Goal: Information Seeking & Learning: Learn about a topic

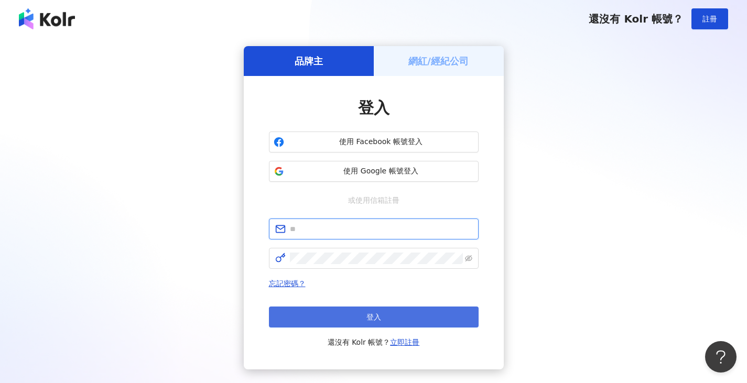
type input "**********"
click at [364, 318] on button "登入" at bounding box center [374, 317] width 210 height 21
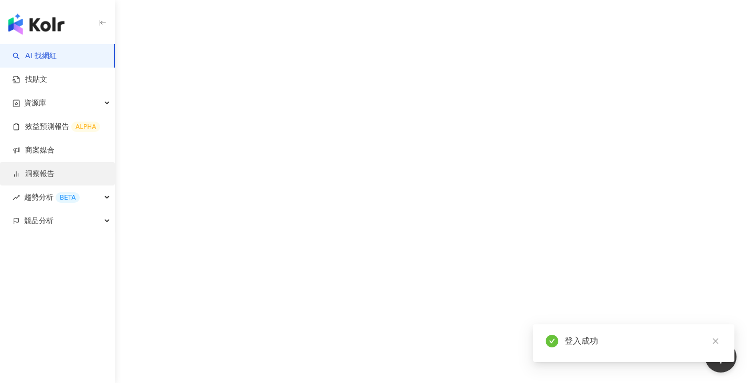
click at [54, 169] on link "洞察報告" at bounding box center [34, 174] width 42 height 10
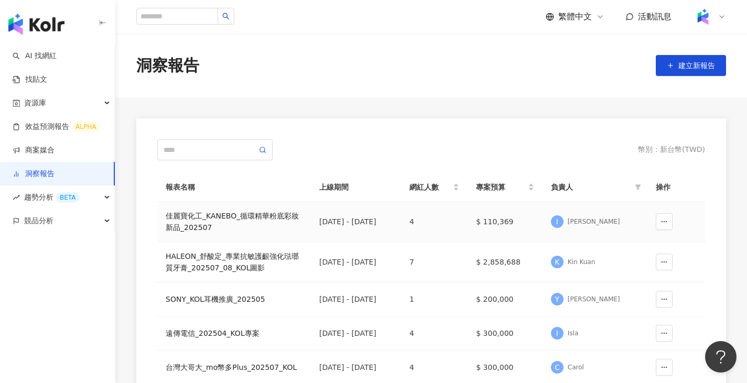
click at [268, 232] on div "佳麗寶化工_KANEBO_循環精華粉底彩妝新品_202507" at bounding box center [234, 221] width 137 height 23
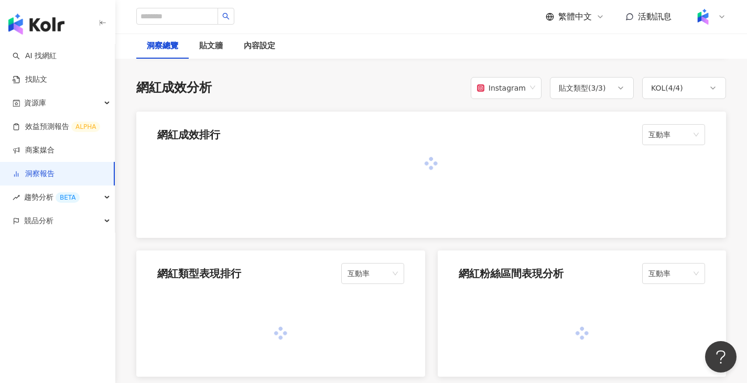
scroll to position [838, 0]
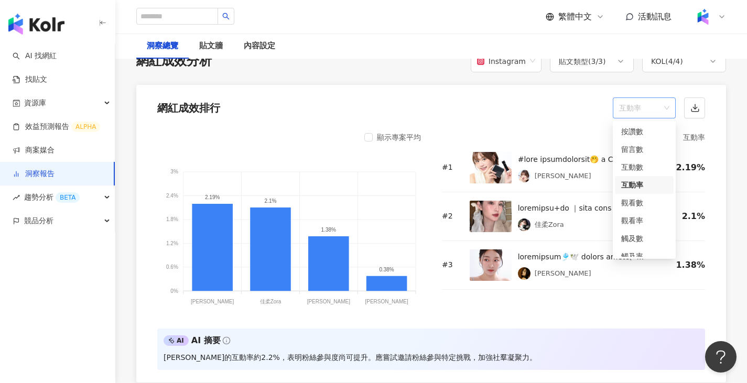
click at [660, 104] on span "互動率" at bounding box center [644, 108] width 50 height 20
click at [639, 213] on div "觸及率" at bounding box center [644, 212] width 46 height 12
